Goal: Transaction & Acquisition: Purchase product/service

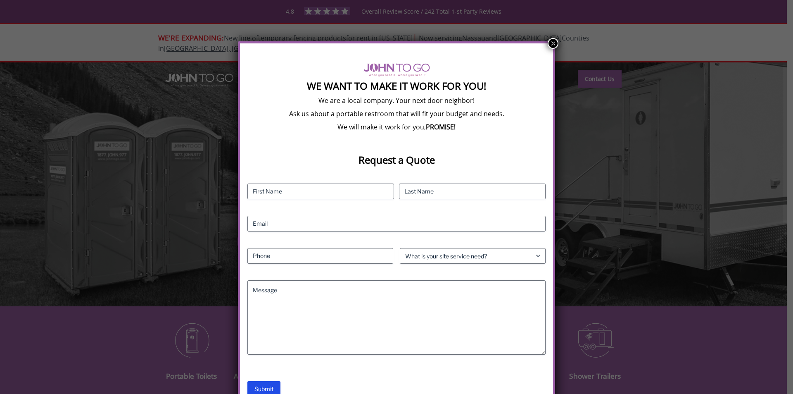
click at [552, 44] on button "×" at bounding box center [553, 43] width 11 height 11
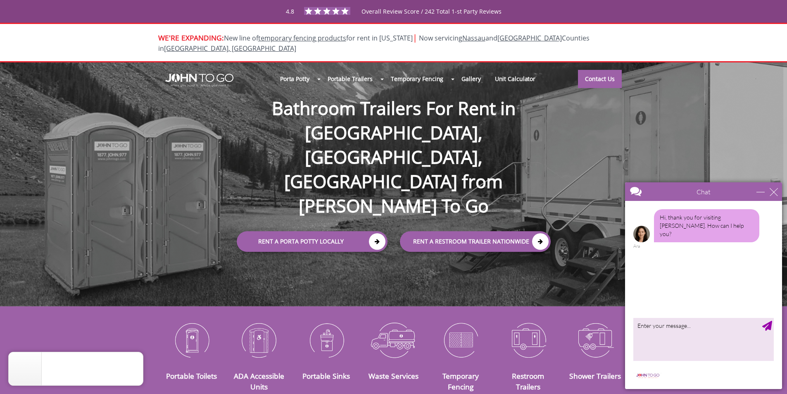
click at [776, 196] on div "Chat" at bounding box center [703, 191] width 157 height 19
click at [775, 192] on div "close" at bounding box center [773, 191] width 8 height 8
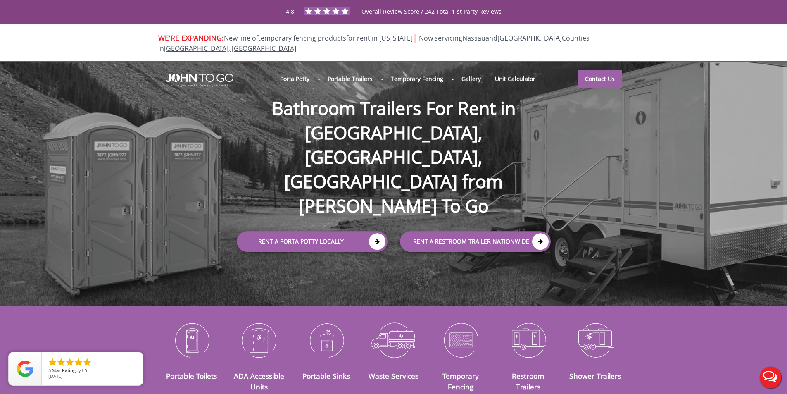
click at [374, 194] on div at bounding box center [393, 197] width 787 height 394
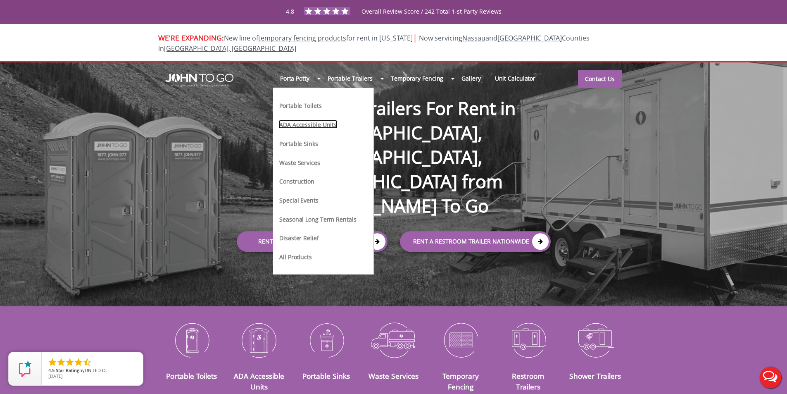
click at [306, 120] on link "ADA Accessible Units" at bounding box center [307, 124] width 59 height 9
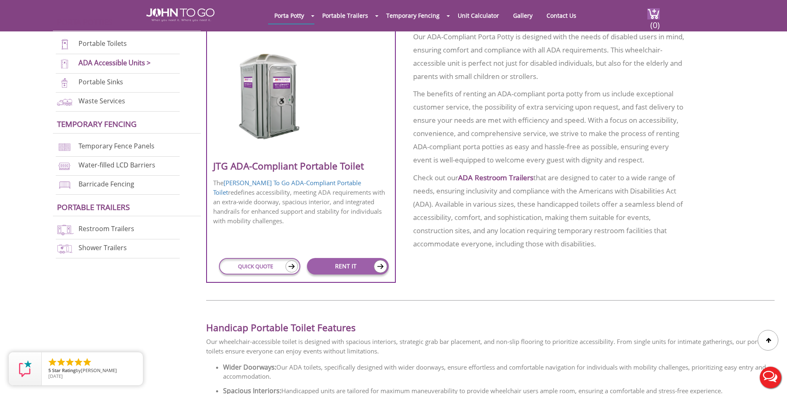
scroll to position [372, 0]
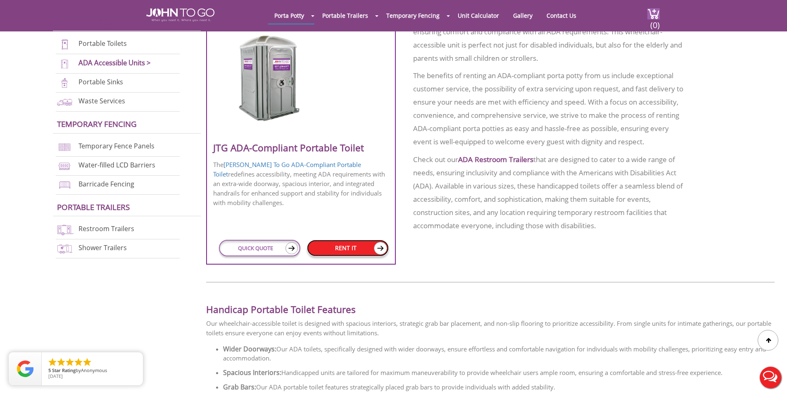
click at [335, 244] on link "RENT IT" at bounding box center [347, 247] width 81 height 17
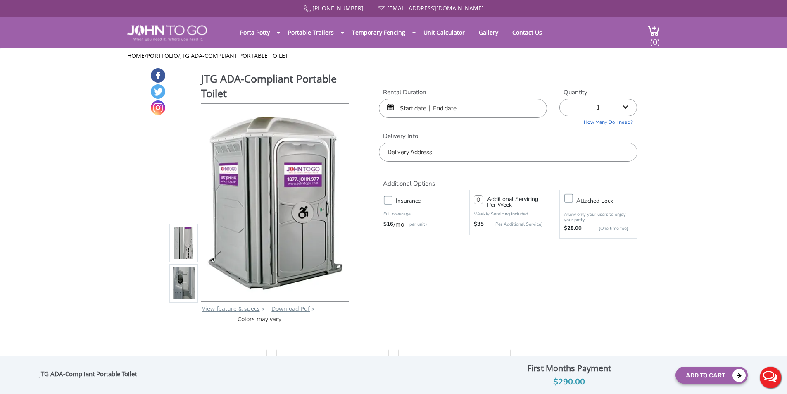
click at [625, 105] on select "1 2 (5% discount) 3 (8% discount) 4 (10% discount) 5 (12% discount) 6 (12% disc…" at bounding box center [598, 107] width 78 height 17
click at [408, 110] on input "text" at bounding box center [463, 108] width 168 height 19
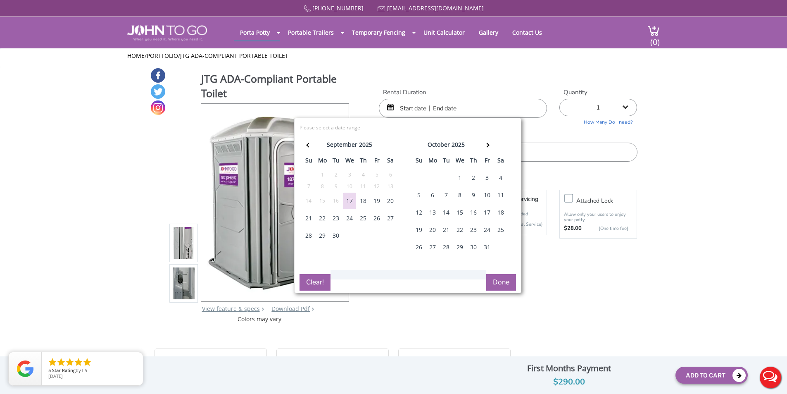
click at [388, 198] on div "20" at bounding box center [390, 200] width 13 height 17
click at [302, 218] on td "21" at bounding box center [309, 217] width 14 height 17
click at [377, 202] on div "19" at bounding box center [376, 200] width 13 height 17
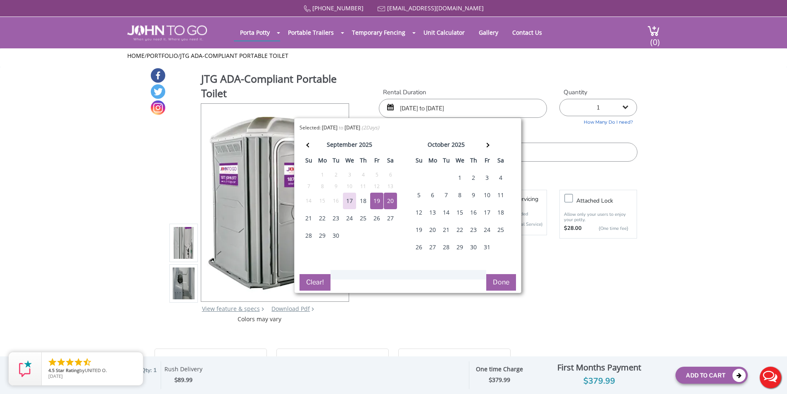
click at [305, 220] on div "21" at bounding box center [308, 218] width 13 height 17
click at [395, 199] on div "20" at bounding box center [390, 200] width 13 height 17
type input "09/20/2025 to 09/21/2025"
click at [493, 286] on button "Done" at bounding box center [501, 282] width 30 height 17
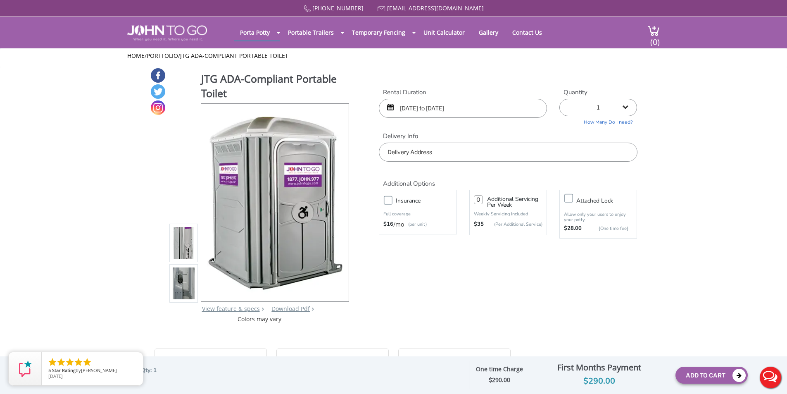
click at [531, 153] on input "text" at bounding box center [508, 151] width 258 height 19
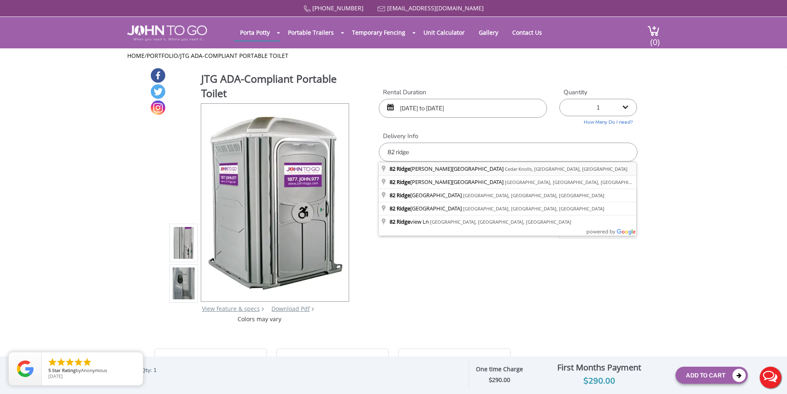
type input "82 Ridgedale Avenue, Cedar Knolls, NJ, USA"
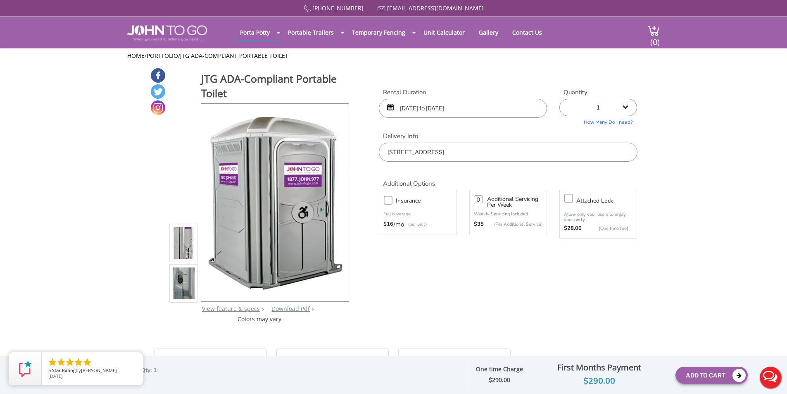
click at [392, 200] on label "Insurance" at bounding box center [425, 200] width 69 height 10
click at [0, 0] on input "Insurance" at bounding box center [0, 0] width 0 height 0
click at [713, 372] on button "Add To Cart" at bounding box center [711, 374] width 72 height 17
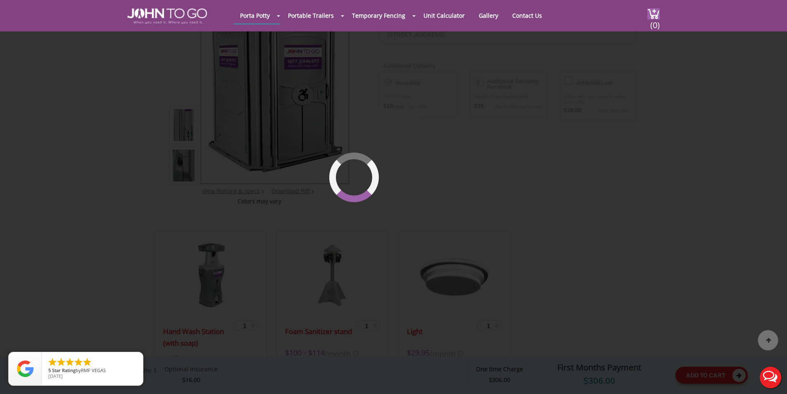
scroll to position [88, 0]
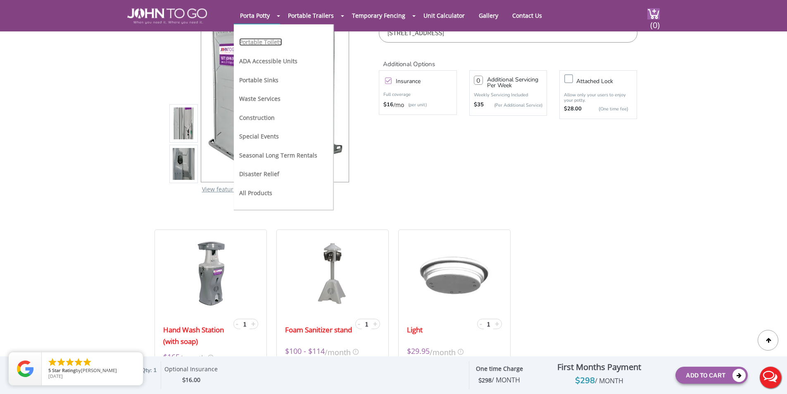
click at [273, 44] on link "Portable Toilets" at bounding box center [260, 42] width 43 height 8
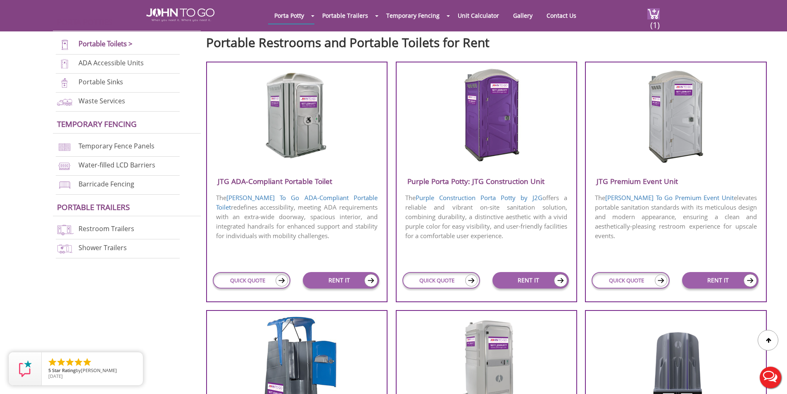
scroll to position [289, 0]
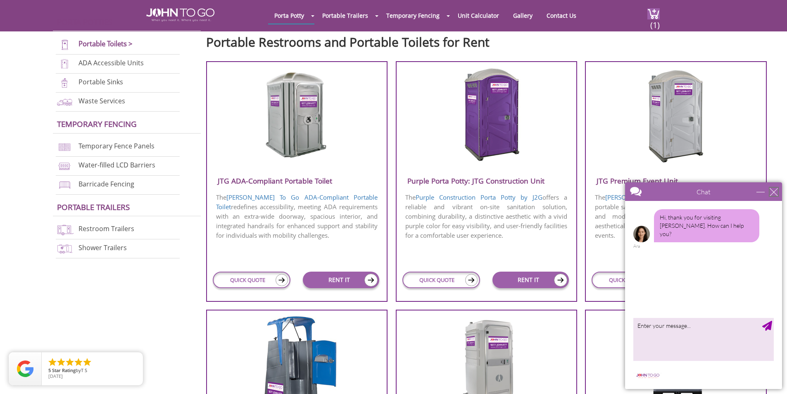
click at [770, 195] on div "close" at bounding box center [773, 191] width 8 height 8
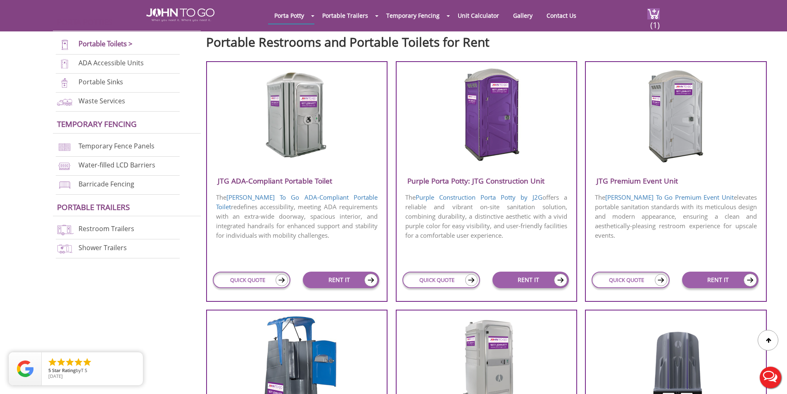
scroll to position [0, 0]
click at [733, 278] on link "RENT IT" at bounding box center [720, 279] width 76 height 17
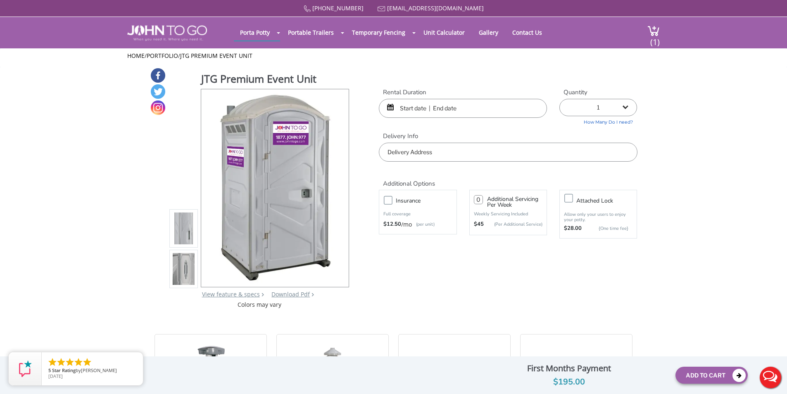
click at [393, 103] on input "text" at bounding box center [463, 108] width 168 height 19
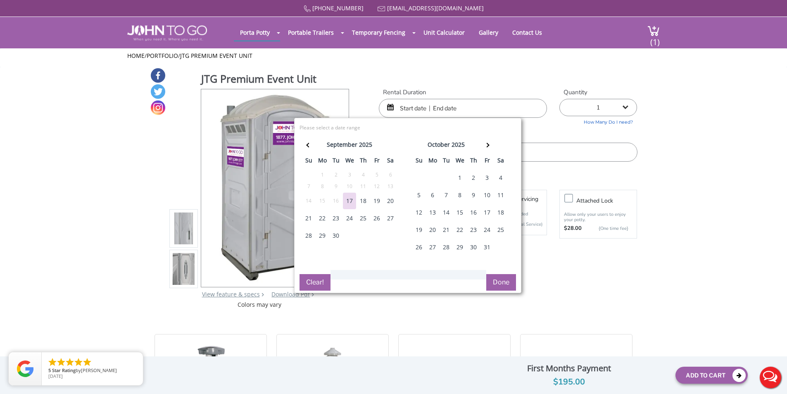
click at [387, 204] on div "20" at bounding box center [390, 200] width 13 height 17
click at [311, 217] on div "21" at bounding box center [308, 218] width 13 height 17
type input "09/20/2025 to 09/21/2025"
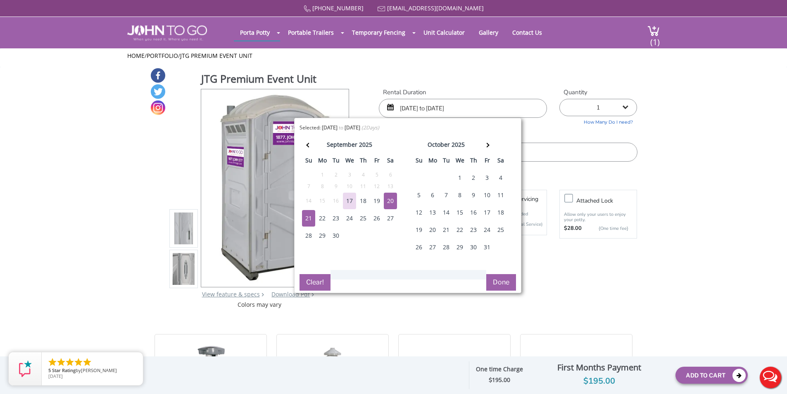
click at [507, 280] on button "Done" at bounding box center [501, 282] width 30 height 17
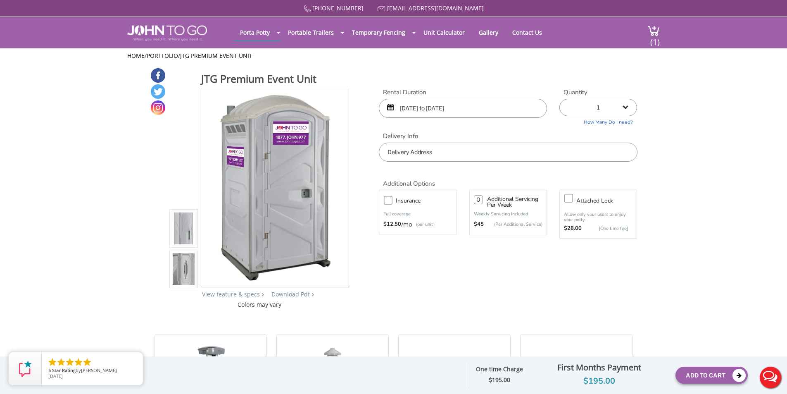
click at [517, 145] on input "text" at bounding box center [508, 151] width 258 height 19
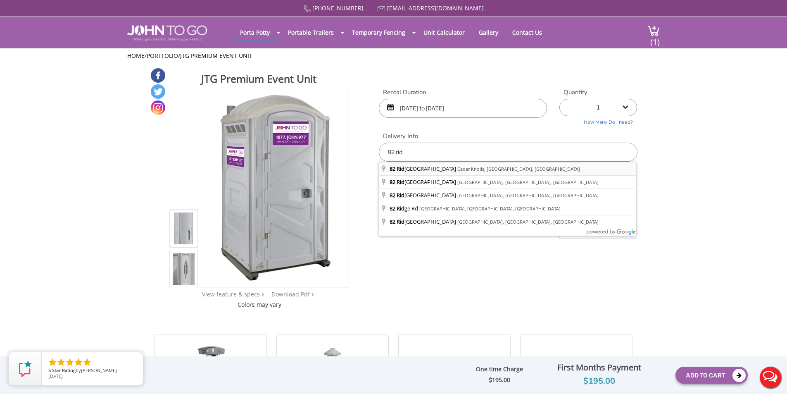
type input "82 Ridgedale Avenue, Cedar Knolls, NJ, USA"
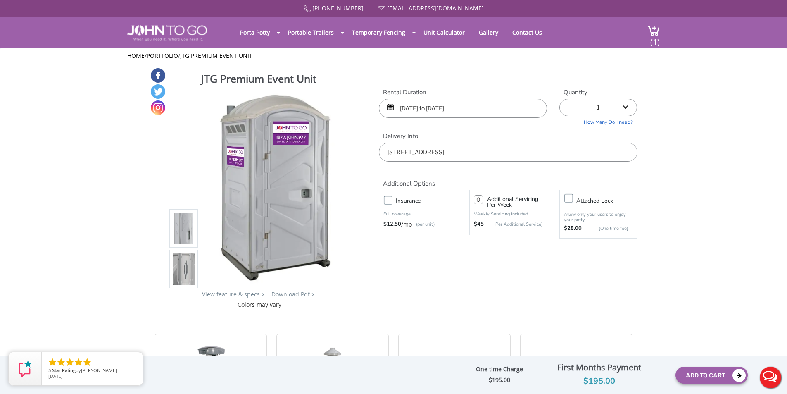
click at [391, 202] on label "Insurance" at bounding box center [425, 200] width 69 height 10
click at [0, 0] on input "Insurance" at bounding box center [0, 0] width 0 height 0
click at [709, 373] on button "Add To Cart" at bounding box center [711, 374] width 72 height 17
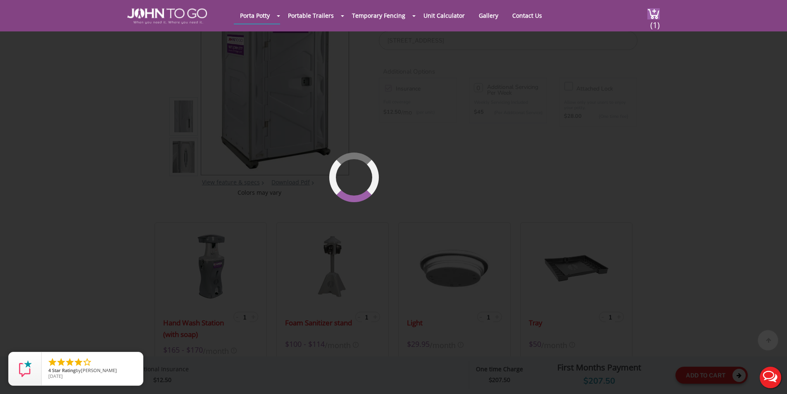
scroll to position [88, 0]
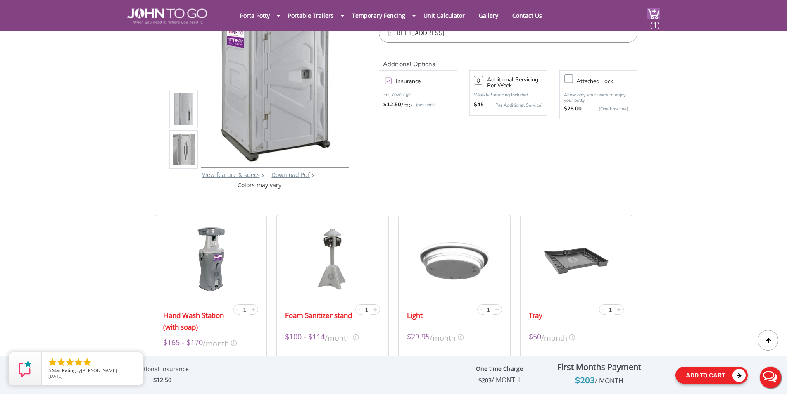
drag, startPoint x: 704, startPoint y: 370, endPoint x: 700, endPoint y: 372, distance: 4.6
click at [703, 371] on button "Add To Cart" at bounding box center [711, 374] width 72 height 17
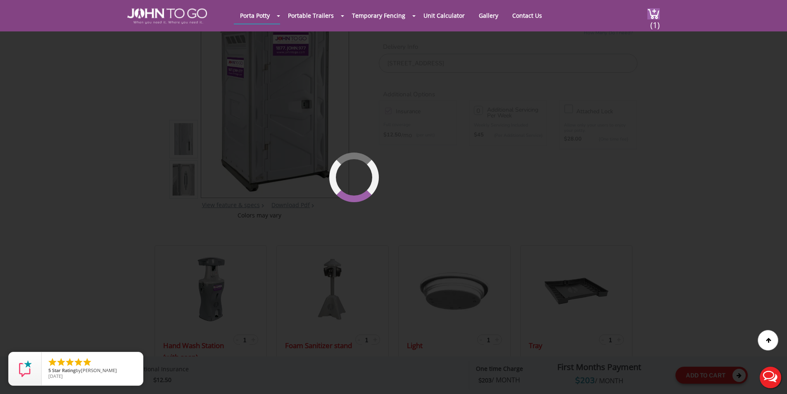
scroll to position [57, 0]
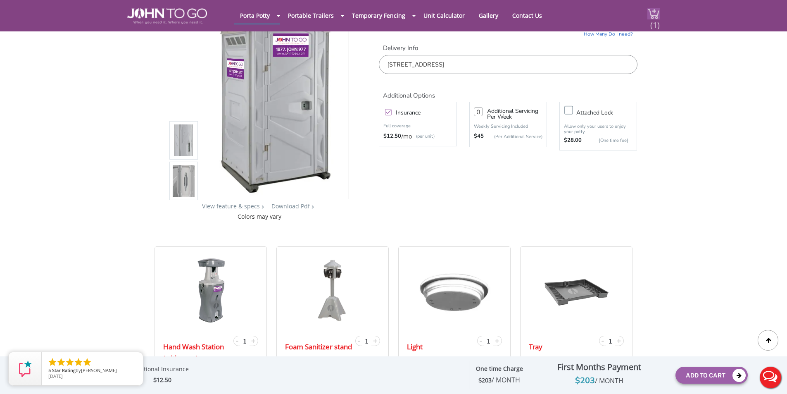
click at [654, 16] on span "(1)" at bounding box center [655, 22] width 10 height 18
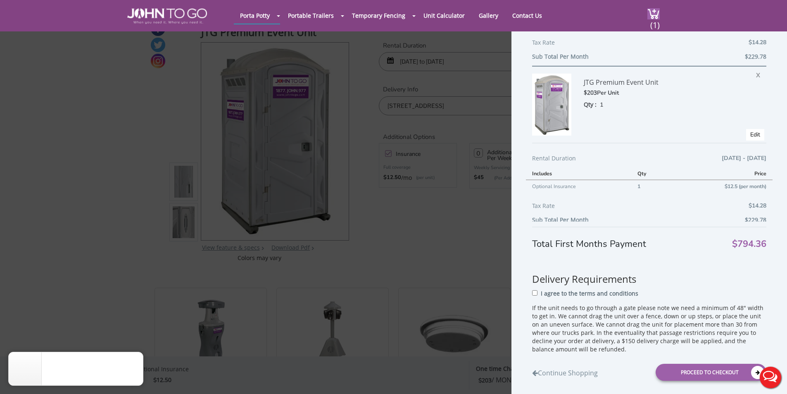
scroll to position [330, 0]
drag, startPoint x: 753, startPoint y: 68, endPoint x: 442, endPoint y: 38, distance: 312.4
click at [756, 68] on span "X" at bounding box center [760, 70] width 8 height 11
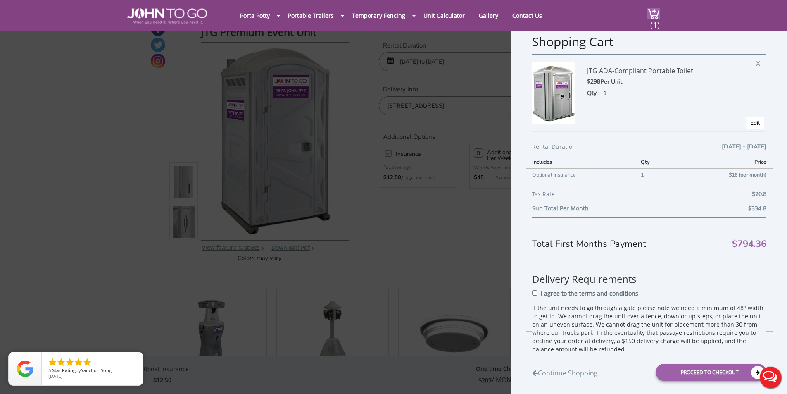
scroll to position [41, 0]
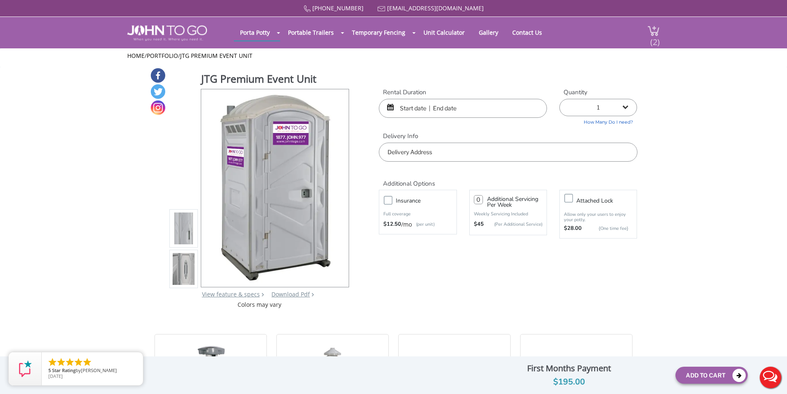
click at [652, 30] on span "(2)" at bounding box center [655, 39] width 10 height 18
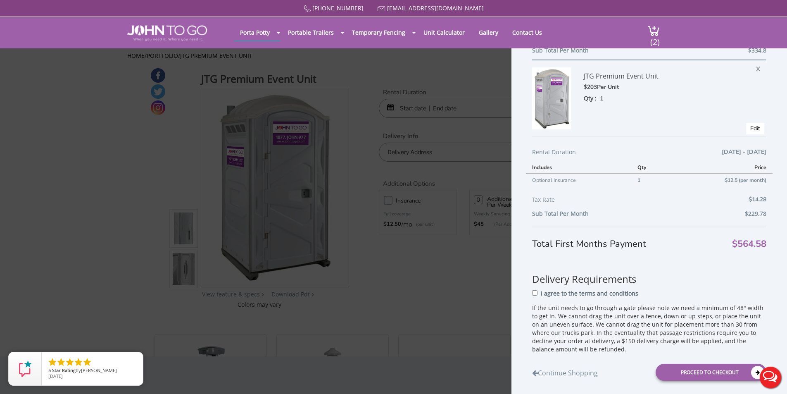
scroll to position [178, 0]
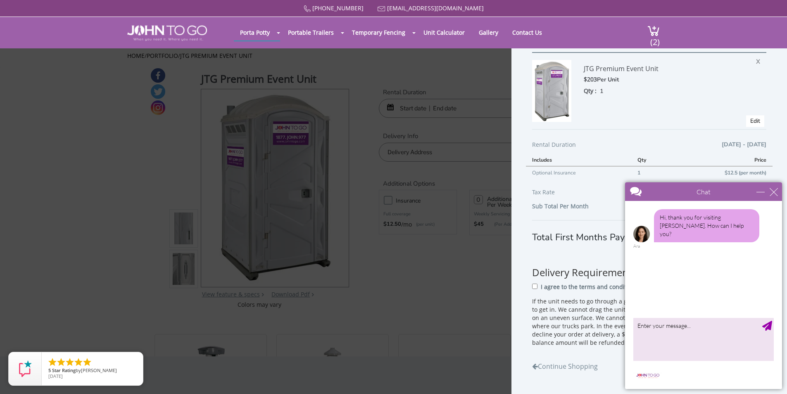
click at [538, 286] on div "I agree to the terms and conditions" at bounding box center [649, 289] width 234 height 15
click at [532, 287] on input "I agree to the terms and conditions" at bounding box center [534, 285] width 5 height 5
checkbox input "true"
click at [770, 189] on div "close" at bounding box center [773, 191] width 8 height 8
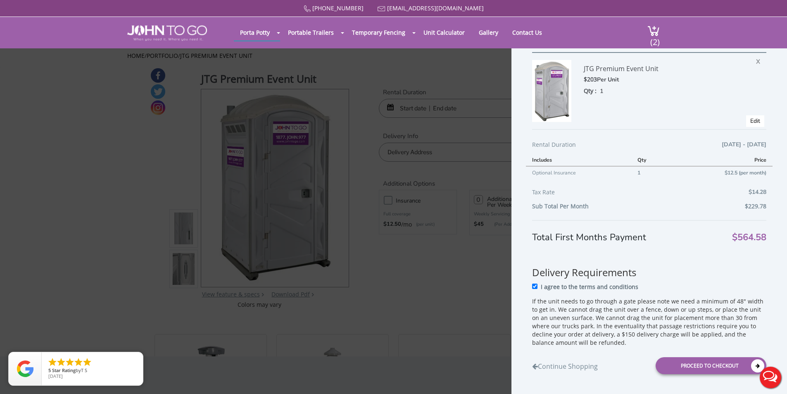
scroll to position [0, 0]
click at [723, 366] on div "Proceed to Checkout" at bounding box center [710, 365] width 111 height 17
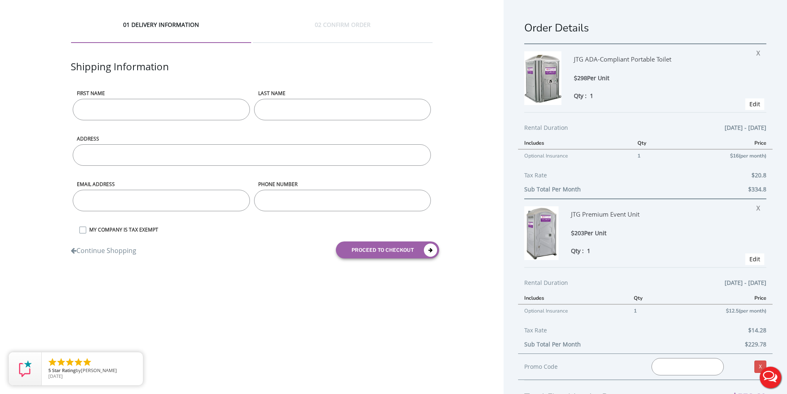
click at [172, 116] on input "First name" at bounding box center [161, 109] width 177 height 21
click at [172, 111] on input "First name" at bounding box center [161, 109] width 177 height 21
type input "James"
click at [264, 104] on input "LAST NAME" at bounding box center [342, 109] width 177 height 21
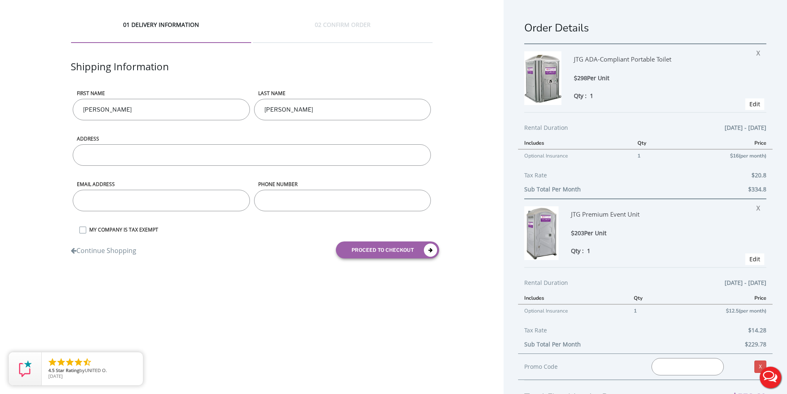
click at [211, 150] on div "ADDRESS" at bounding box center [252, 135] width 362 height 91
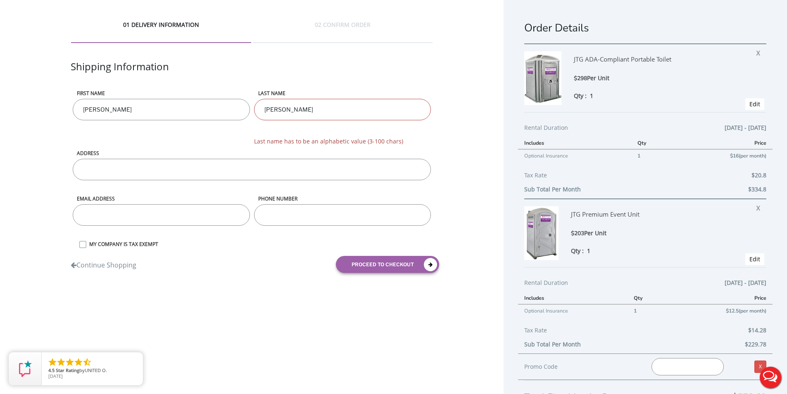
click at [205, 170] on input "ADDRESS" at bounding box center [252, 169] width 358 height 21
click at [321, 109] on input "Hark Jr" at bounding box center [342, 109] width 177 height 21
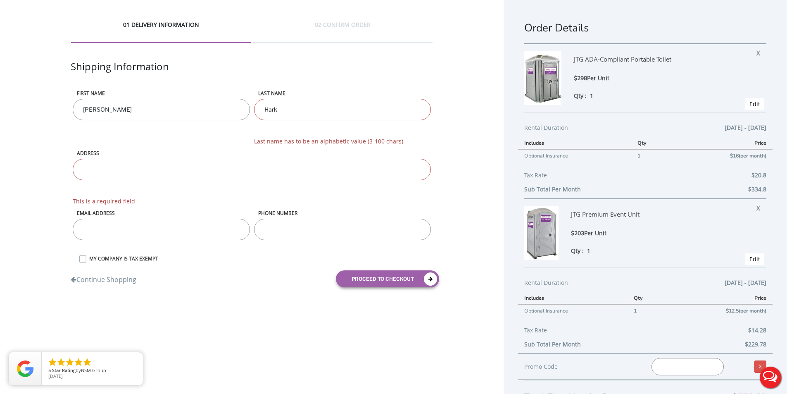
type input "Hark"
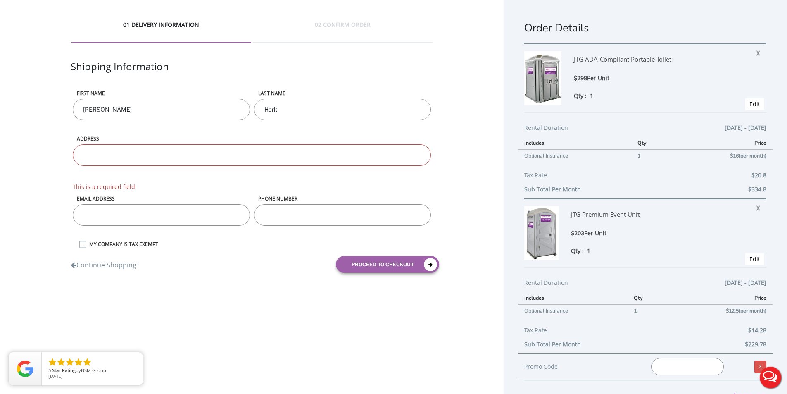
click at [192, 161] on input "ADDRESS" at bounding box center [252, 154] width 358 height 21
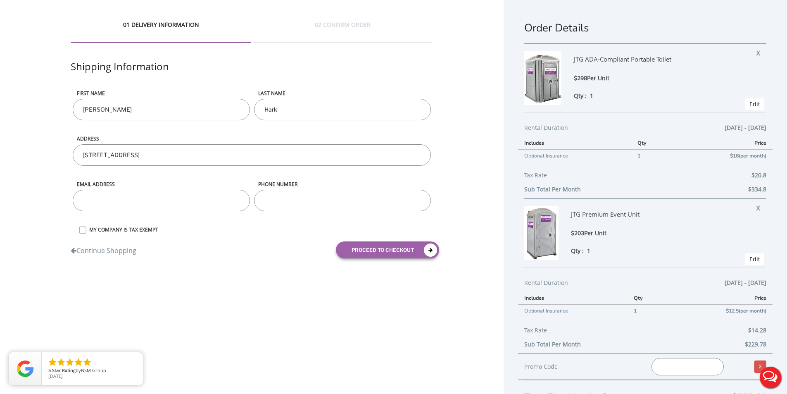
click at [168, 156] on input "82 Ridgedale Ave" at bounding box center [252, 154] width 358 height 21
type input "82 Ridgedale Ave Cedar Knolls"
click at [208, 208] on input "email" at bounding box center [161, 200] width 177 height 21
type input "[EMAIL_ADDRESS][DOMAIN_NAME]"
type input "9739080904"
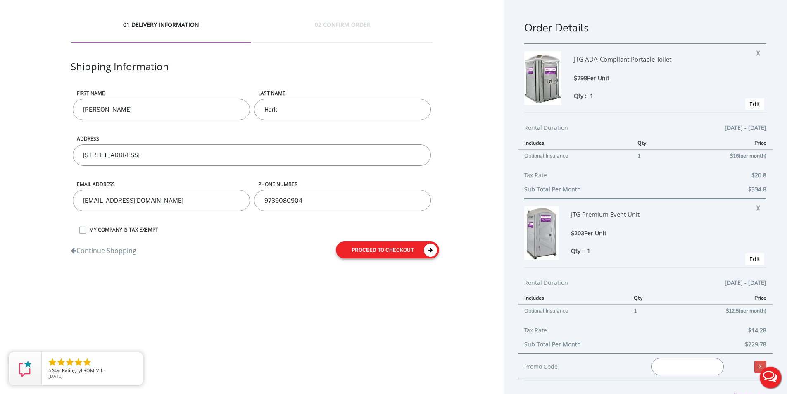
click at [391, 253] on button "proceed to checkout" at bounding box center [387, 249] width 103 height 17
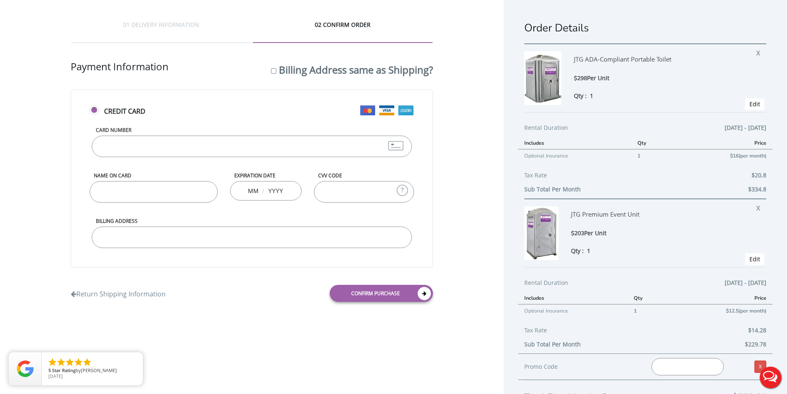
click at [255, 138] on input "Card Number" at bounding box center [252, 145] width 320 height 21
type input "4764470004205509"
click at [107, 196] on input "Name on Card" at bounding box center [154, 191] width 128 height 21
type input "James Hark Jr`"
type input "09"
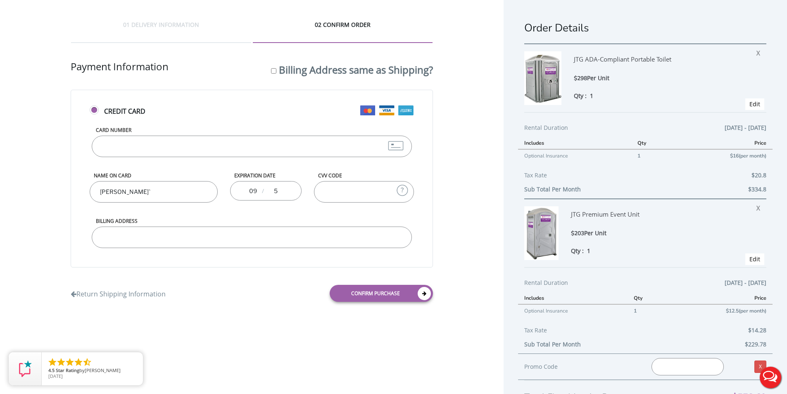
type input "5"
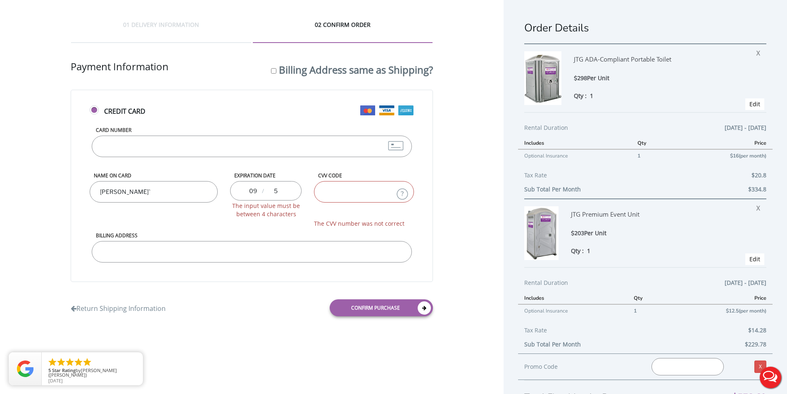
click at [282, 190] on input "5" at bounding box center [275, 190] width 17 height 17
type input "2025"
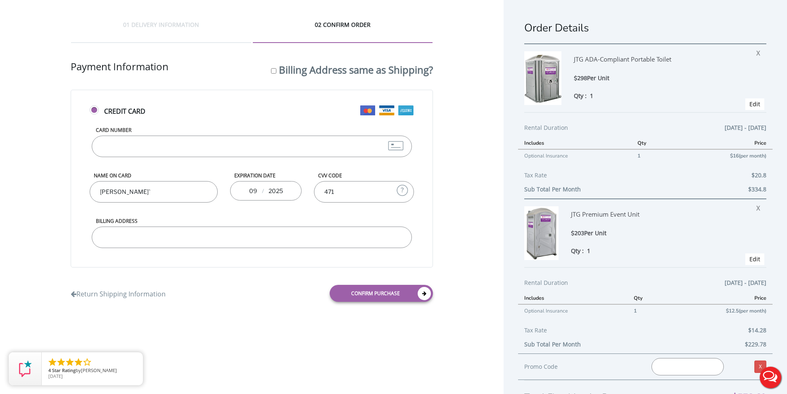
type input "471"
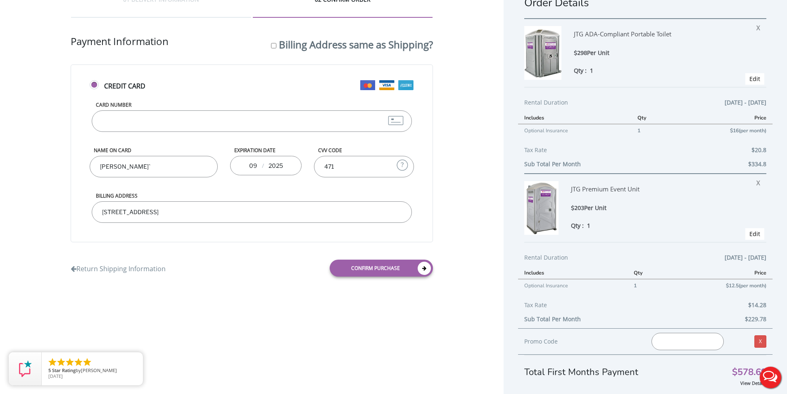
scroll to position [39, 0]
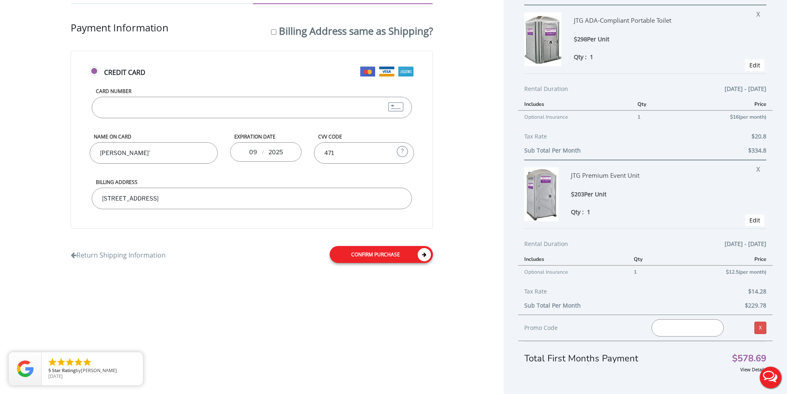
type input "82 Ridgedale Ave Cedar Knolls, NJ 07927"
click at [420, 254] on icon at bounding box center [423, 254] width 13 height 13
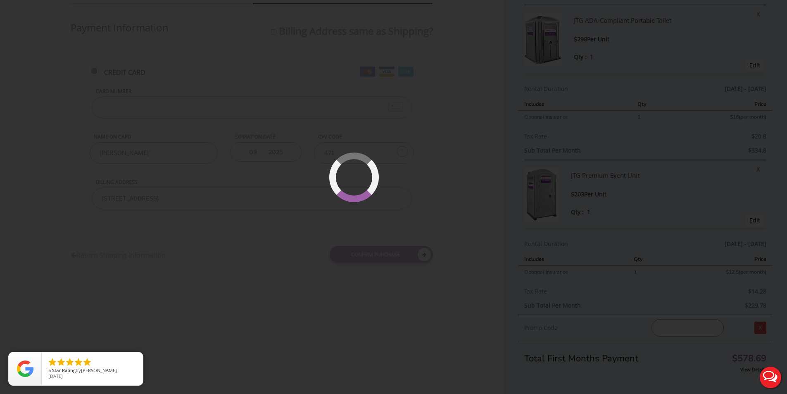
click at [776, 385] on button "Live Chat" at bounding box center [770, 376] width 33 height 33
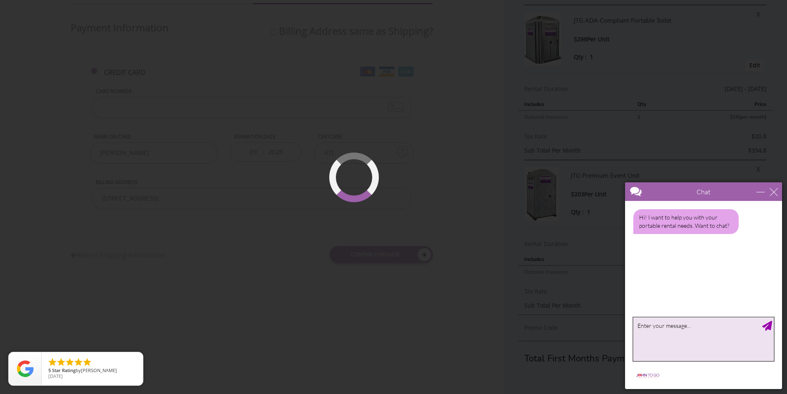
click at [715, 331] on textarea "type your message" at bounding box center [703, 338] width 140 height 43
type textarea "im having issues placign a order"
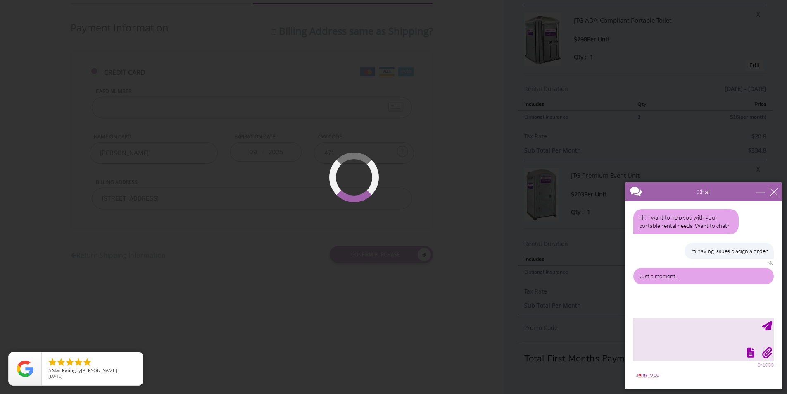
click at [425, 216] on div at bounding box center [393, 197] width 787 height 394
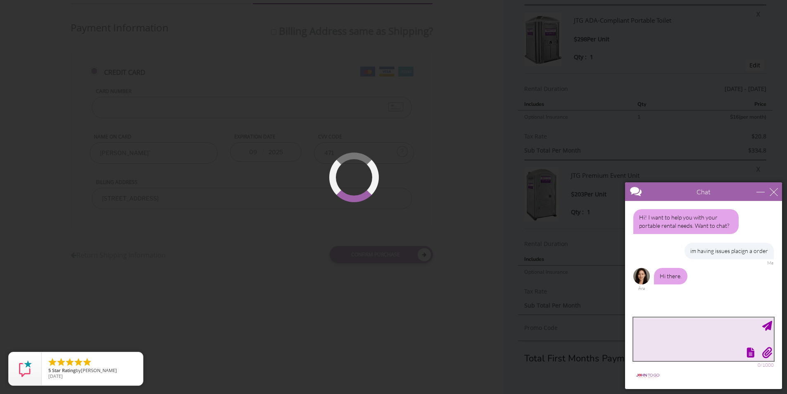
click at [663, 348] on div "✕ 0/1000" at bounding box center [703, 338] width 140 height 43
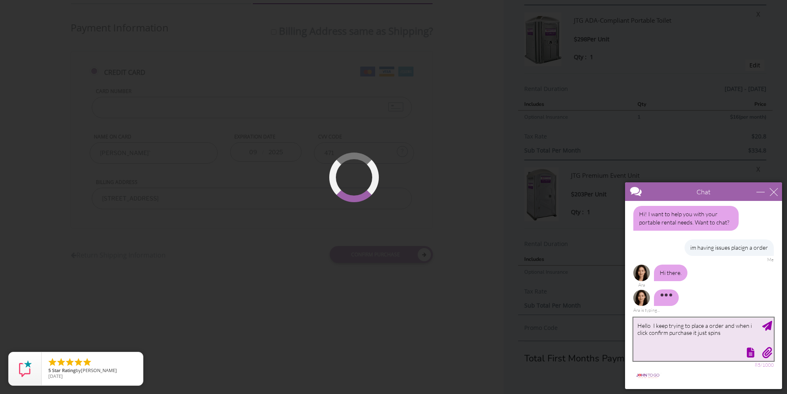
type textarea "Hello I keep trying to place a order and when i click confirm purchase it just …"
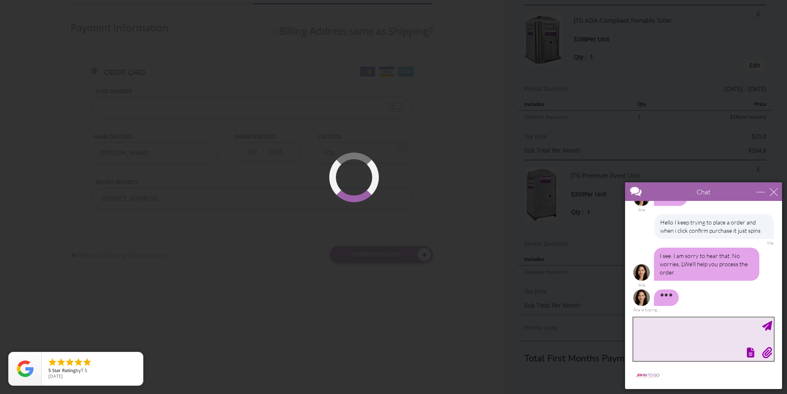
scroll to position [72, 0]
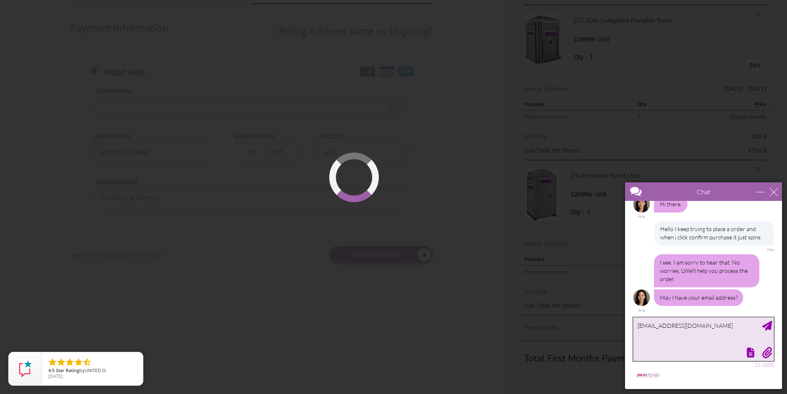
click at [772, 329] on textarea "[EMAIL_ADDRESS][DOMAIN_NAME]" at bounding box center [703, 338] width 140 height 43
type textarea "[EMAIL_ADDRESS][DOMAIN_NAME]"
click at [771, 329] on div "Send Message" at bounding box center [767, 325] width 10 height 10
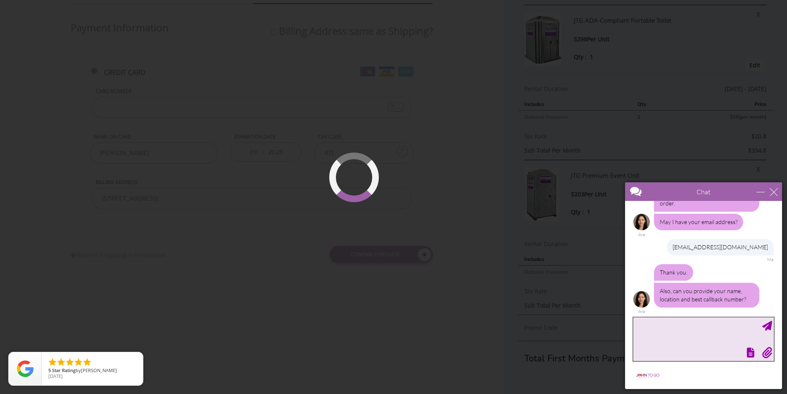
scroll to position [149, 0]
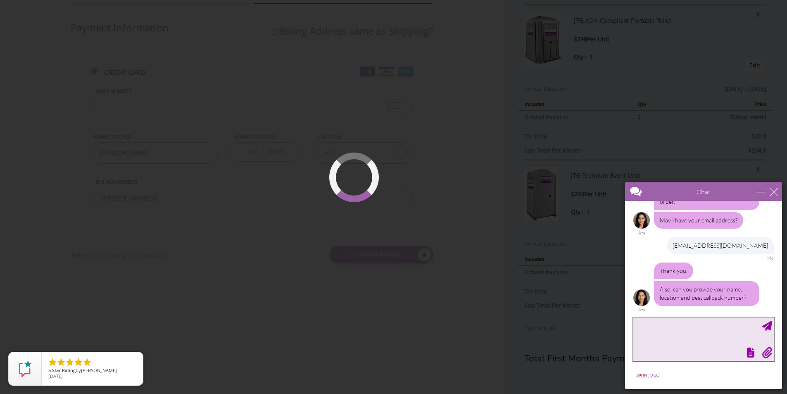
click at [699, 332] on textarea "type your message" at bounding box center [703, 338] width 140 height 43
type textarea "James Hark Jr/Cedar Knolls Fire Department address is 82 Ridgedale Ave Cedar Kn…"
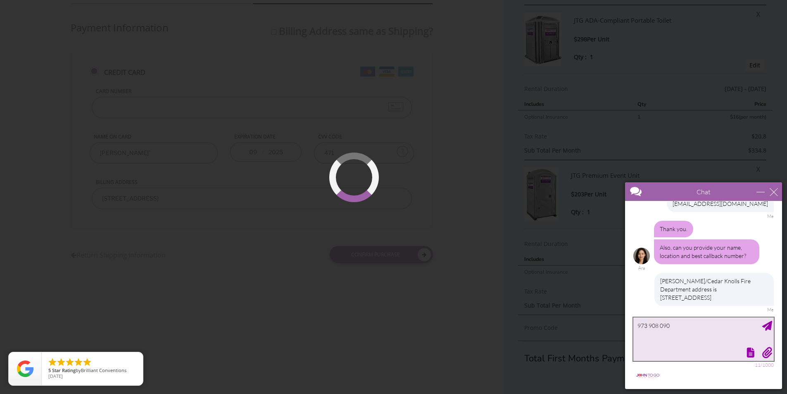
type textarea "973 908 0904"
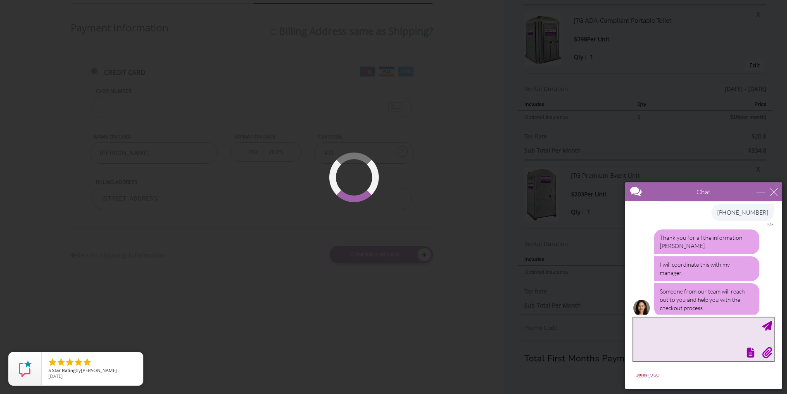
scroll to position [304, 0]
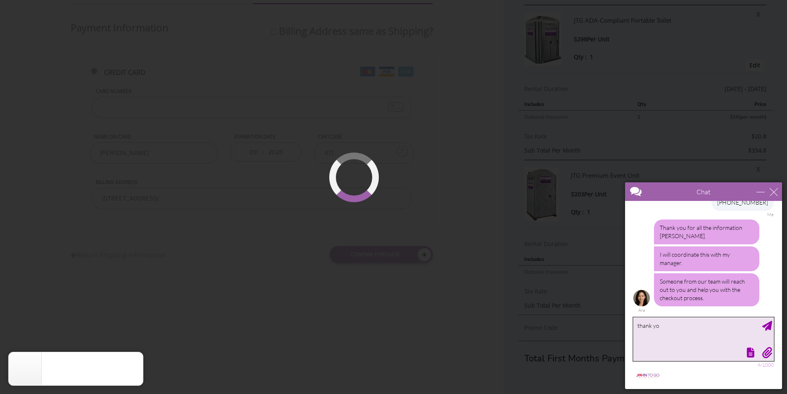
type textarea "thank you"
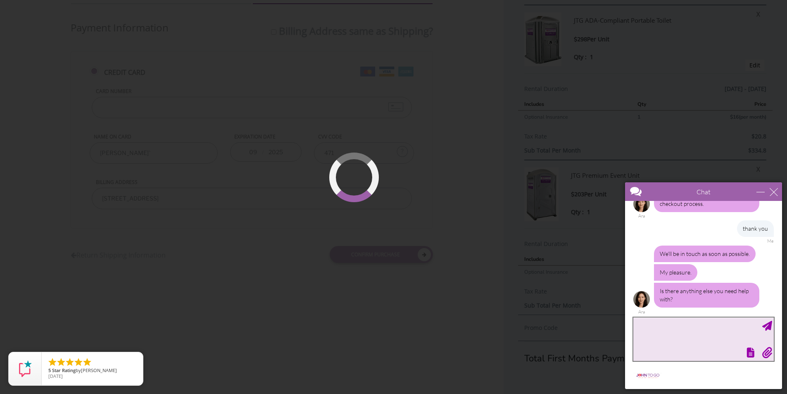
scroll to position [400, 0]
click at [661, 326] on textarea "type your message" at bounding box center [703, 338] width 140 height 43
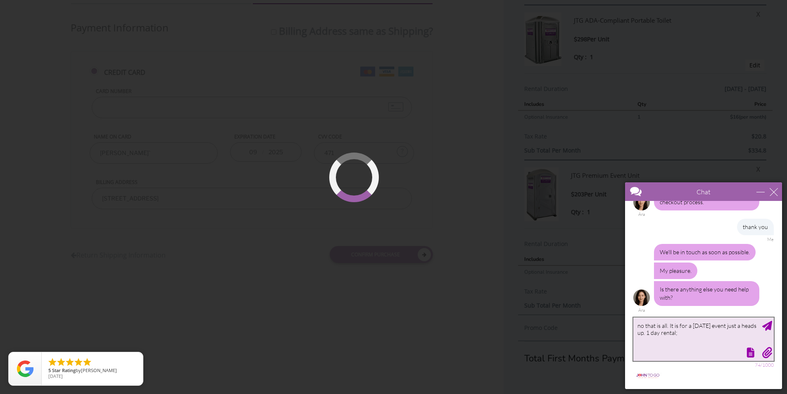
type textarea "no that is all. It is for a saturday event just a heads up. 1 day rental"
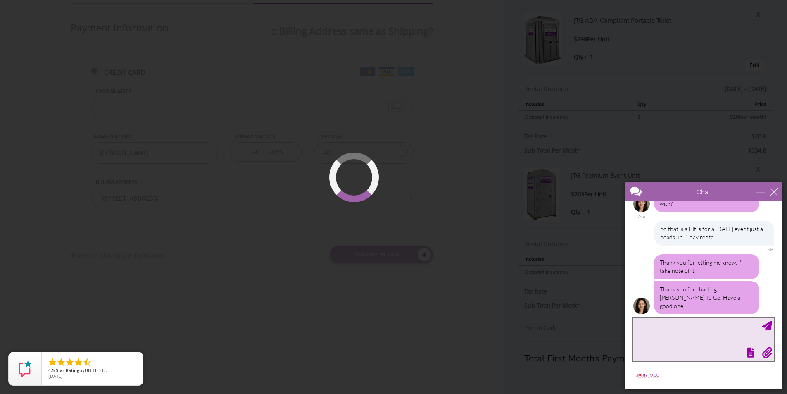
scroll to position [519, 0]
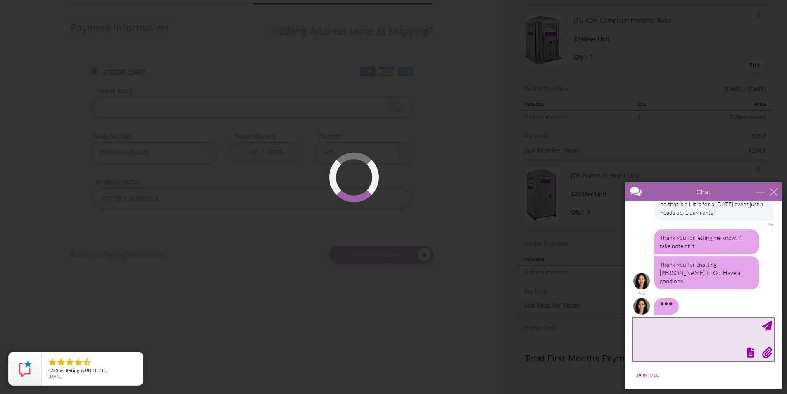
click at [655, 339] on textarea "type your message" at bounding box center [703, 338] width 140 height 43
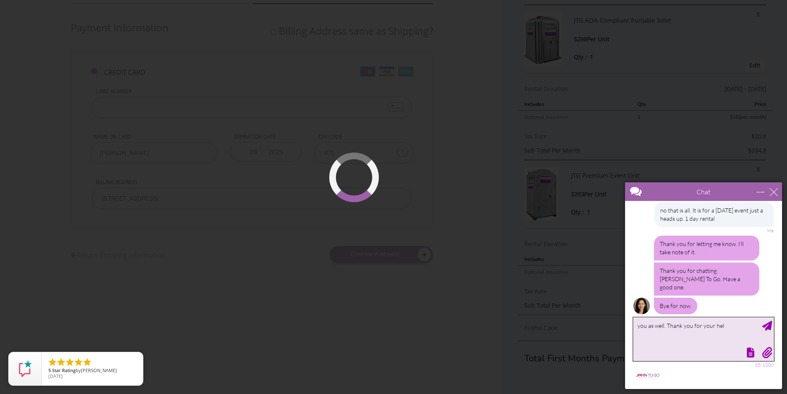
type textarea "you as well. Thank you for your help"
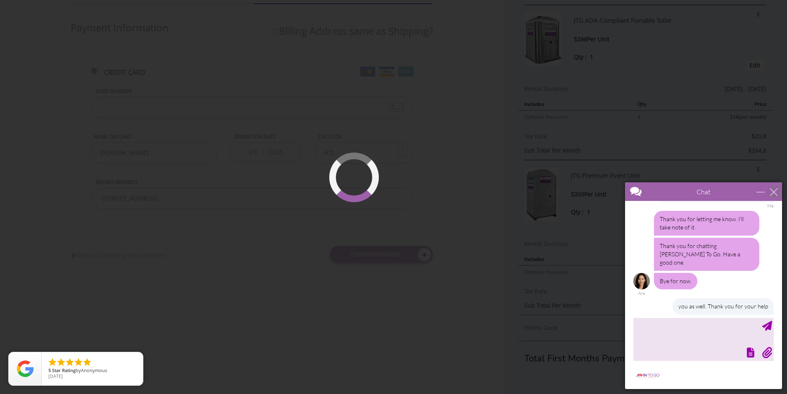
click at [775, 190] on div "close" at bounding box center [773, 191] width 8 height 8
type input "Continue Chat"
type input "End Chat"
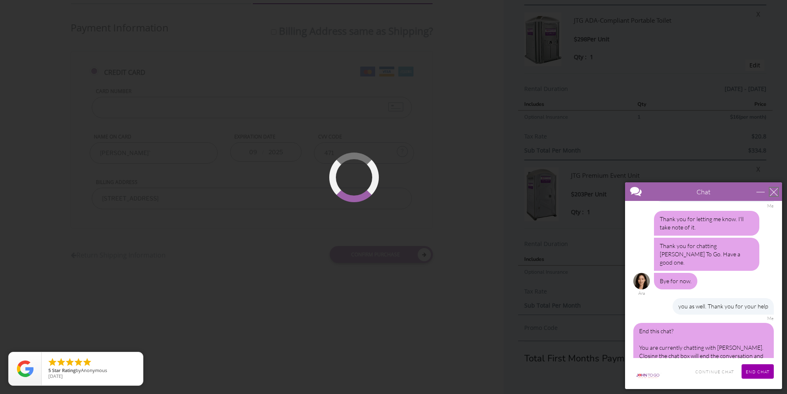
scroll to position [550, 0]
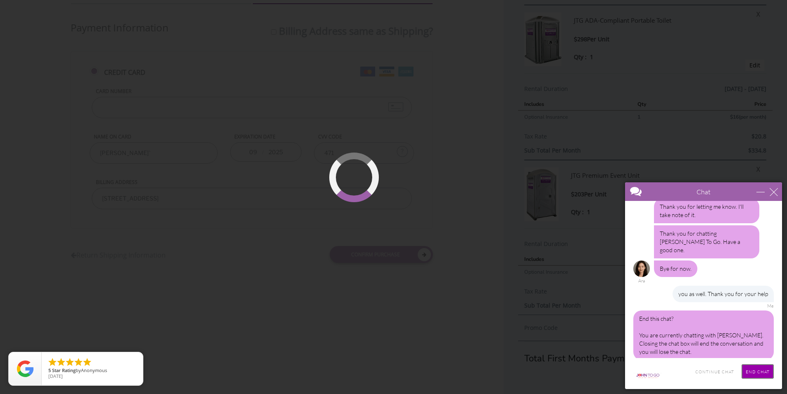
click at [754, 372] on input "End Chat" at bounding box center [757, 371] width 32 height 14
